Goal: Complete application form

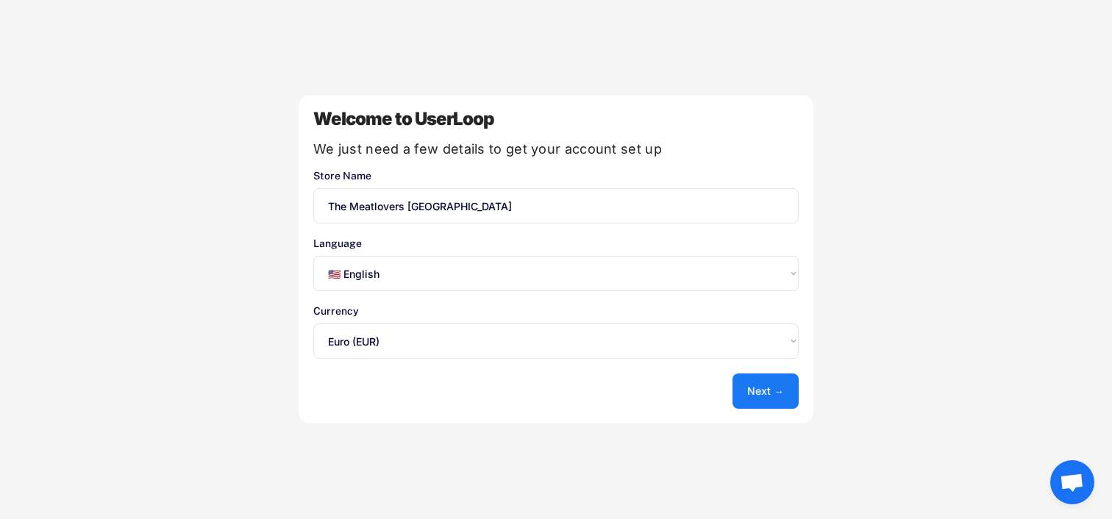
select select ""en""
select select ""1348695171700984260__LOOKUP__1635527639173x833446490375085600""
drag, startPoint x: 402, startPoint y: 207, endPoint x: 614, endPoint y: 217, distance: 212.9
click at [616, 217] on input "input" at bounding box center [556, 205] width 486 height 35
drag, startPoint x: 583, startPoint y: 207, endPoint x: 405, endPoint y: 206, distance: 178.1
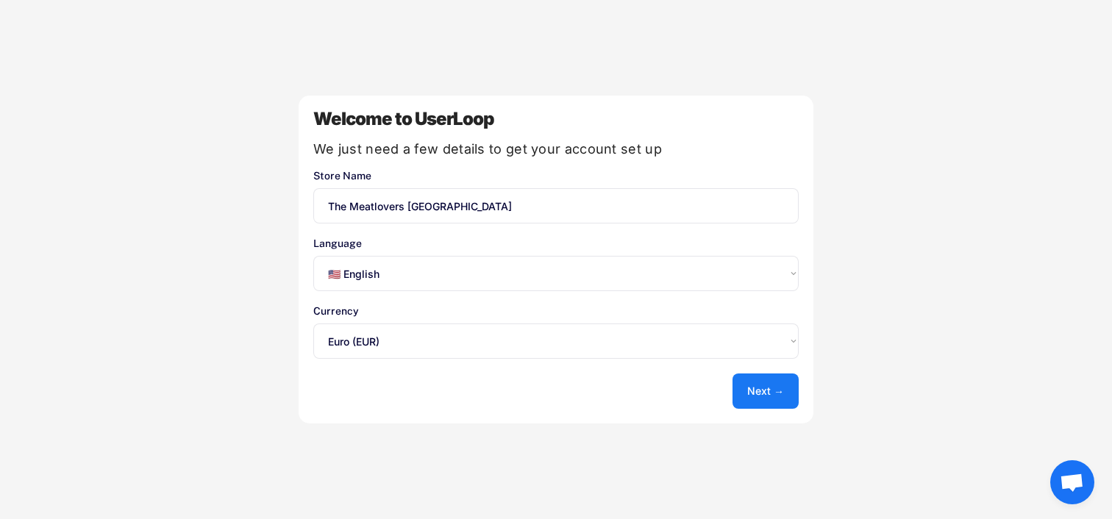
click at [405, 207] on input "input" at bounding box center [556, 205] width 486 height 35
click at [770, 388] on button "Next →" at bounding box center [766, 391] width 66 height 35
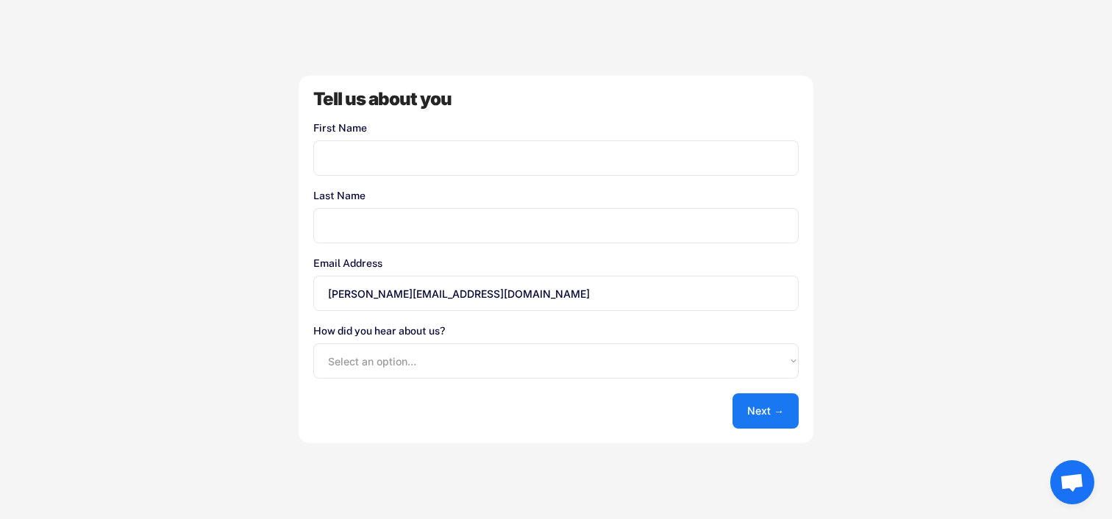
click at [358, 154] on input "input" at bounding box center [556, 158] width 486 height 35
type input "Eva"
type input "Uiterwijk"
click at [360, 239] on input "input" at bounding box center [556, 225] width 486 height 35
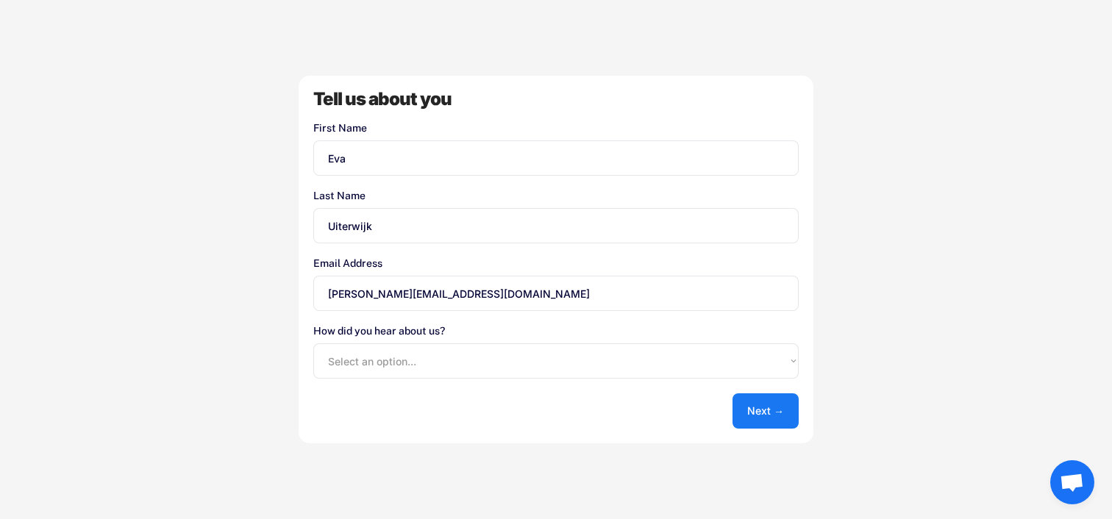
click at [360, 239] on input "input" at bounding box center [556, 225] width 486 height 35
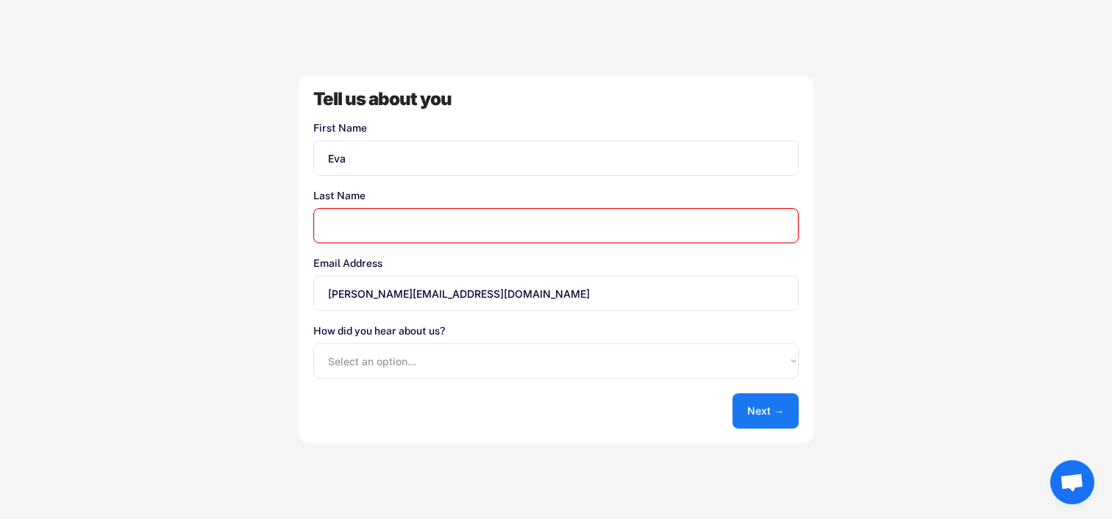
click at [384, 302] on input "[PERSON_NAME][EMAIL_ADDRESS][DOMAIN_NAME]" at bounding box center [556, 293] width 486 height 35
type input "[EMAIL_ADDRESS][DOMAIN_NAME]"
click at [759, 405] on button "Next →" at bounding box center [766, 411] width 66 height 35
